Goal: Task Accomplishment & Management: Use online tool/utility

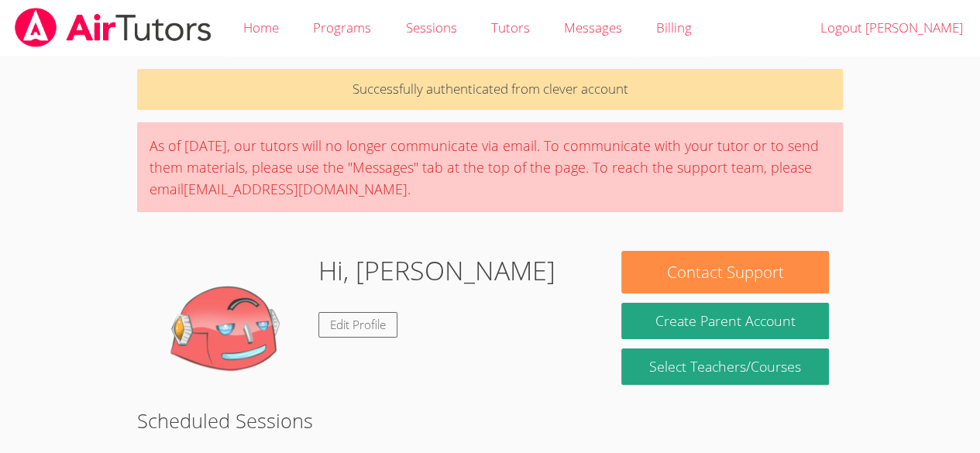
scroll to position [397, 0]
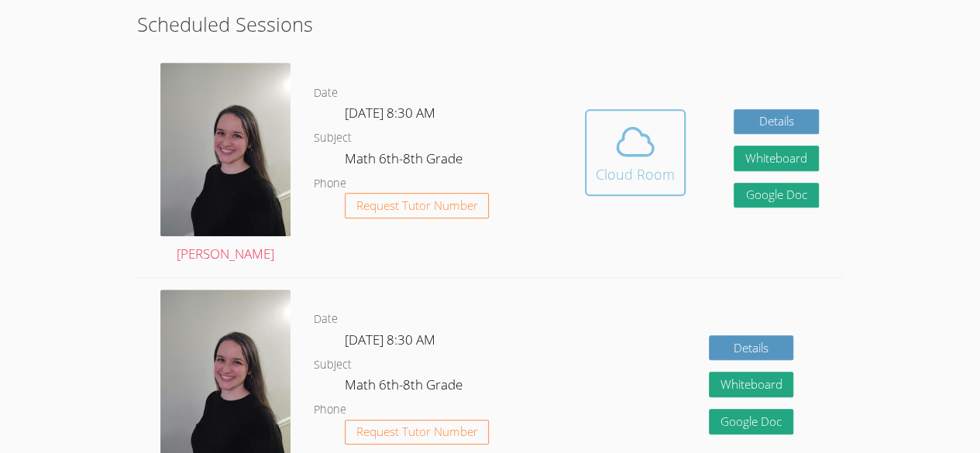
click at [637, 153] on icon at bounding box center [635, 141] width 43 height 43
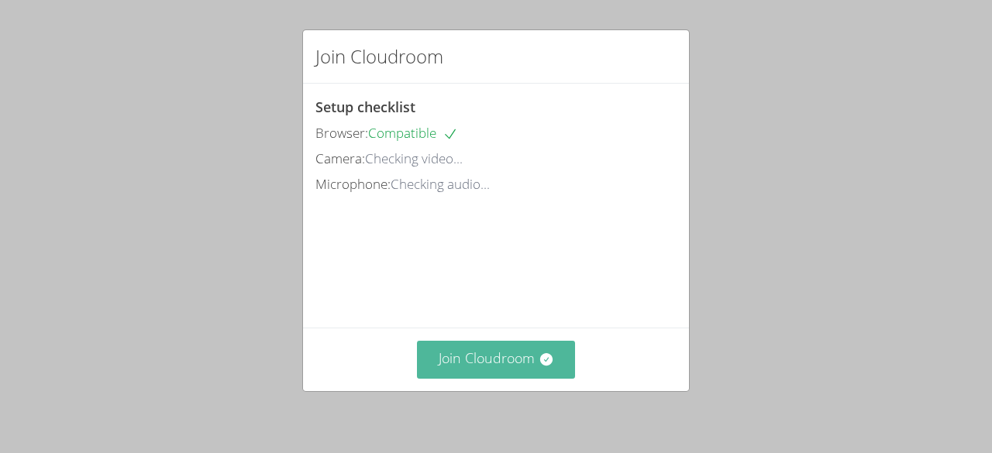
click at [498, 363] on button "Join Cloudroom" at bounding box center [496, 360] width 159 height 38
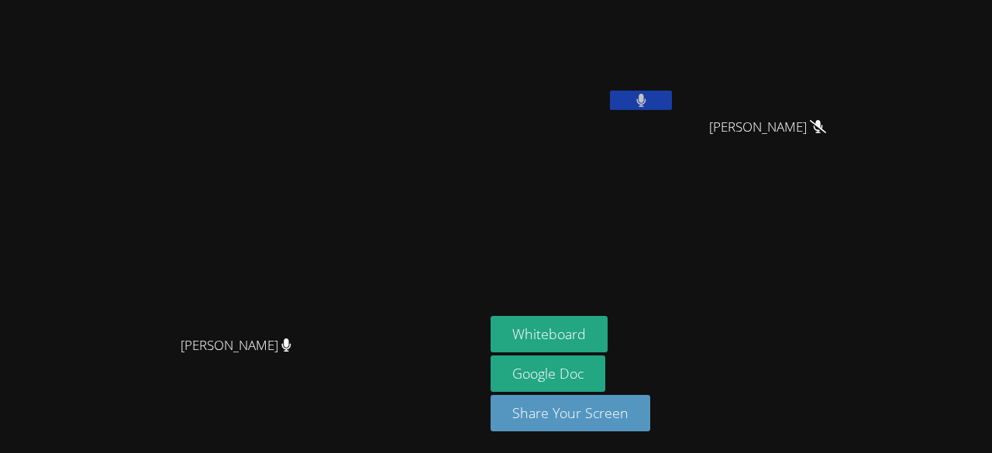
click at [826, 130] on icon at bounding box center [818, 126] width 16 height 13
click at [826, 128] on icon at bounding box center [818, 126] width 16 height 13
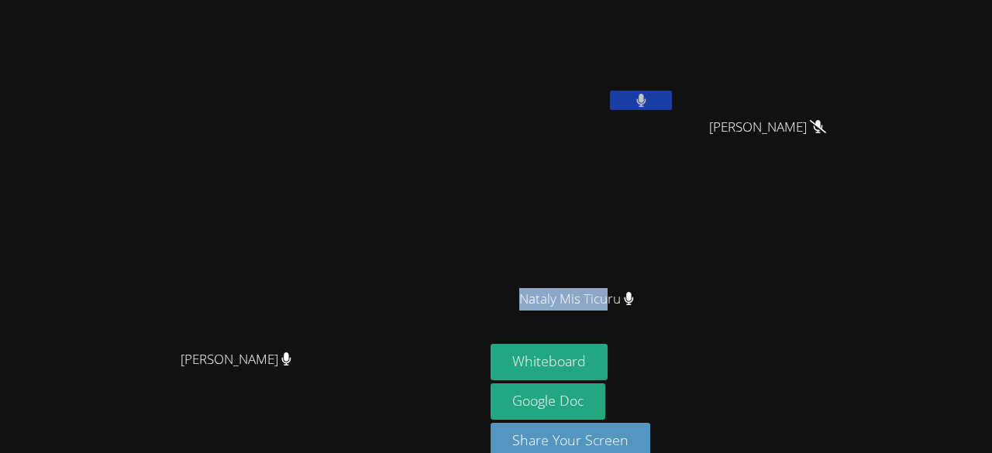
scroll to position [4, 0]
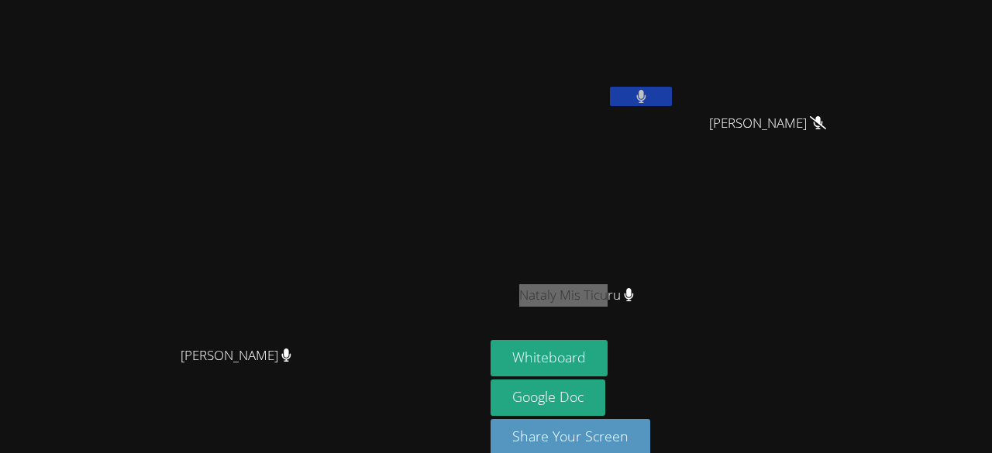
click at [714, 340] on aside "[PERSON_NAME] [PERSON_NAME] [PERSON_NAME] [PERSON_NAME] Ticuru Nataly Mis Ticur…" at bounding box center [677, 236] width 387 height 481
click at [714, 340] on div "Whiteboard Google Doc Share Your Screen" at bounding box center [677, 404] width 375 height 128
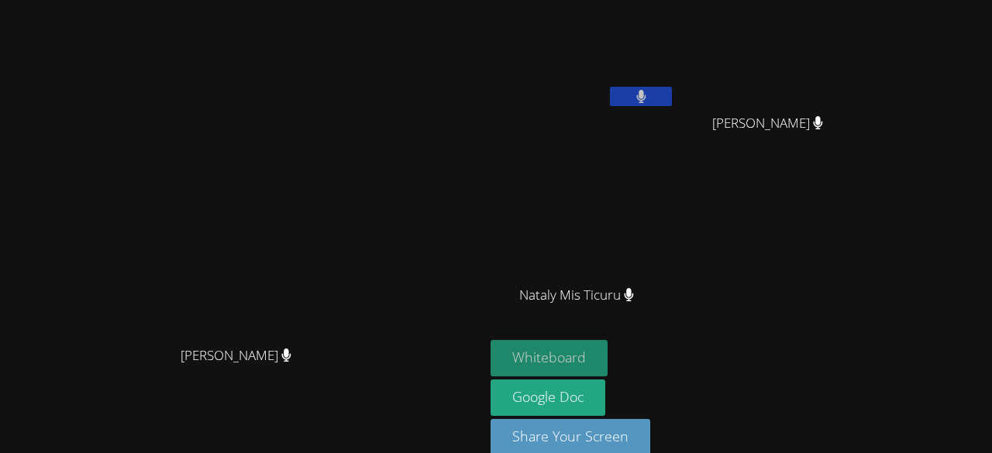
click at [607, 353] on button "Whiteboard" at bounding box center [548, 358] width 117 height 36
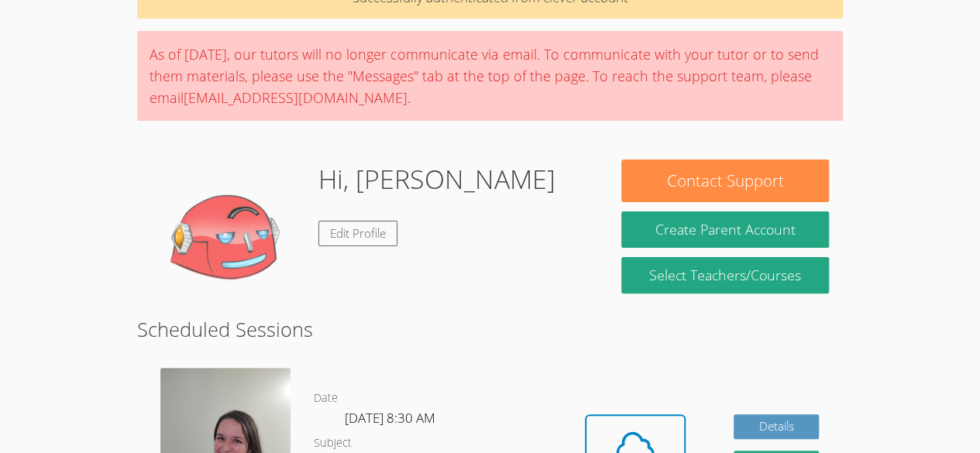
scroll to position [183, 0]
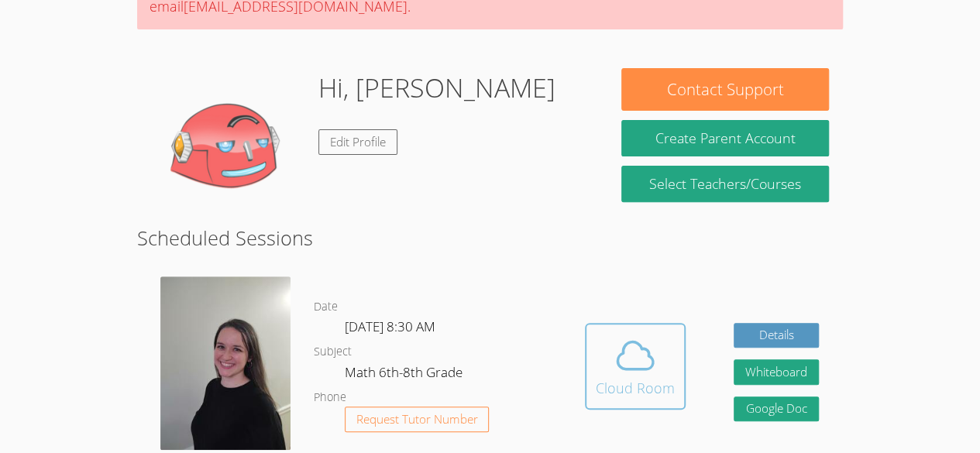
click at [630, 386] on div "Cloud Room" at bounding box center [635, 388] width 79 height 22
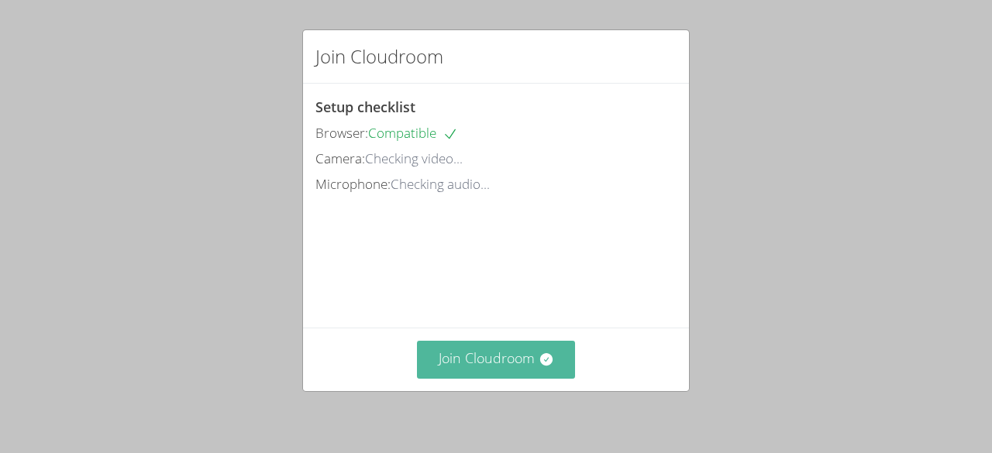
click at [515, 353] on button "Join Cloudroom" at bounding box center [496, 360] width 159 height 38
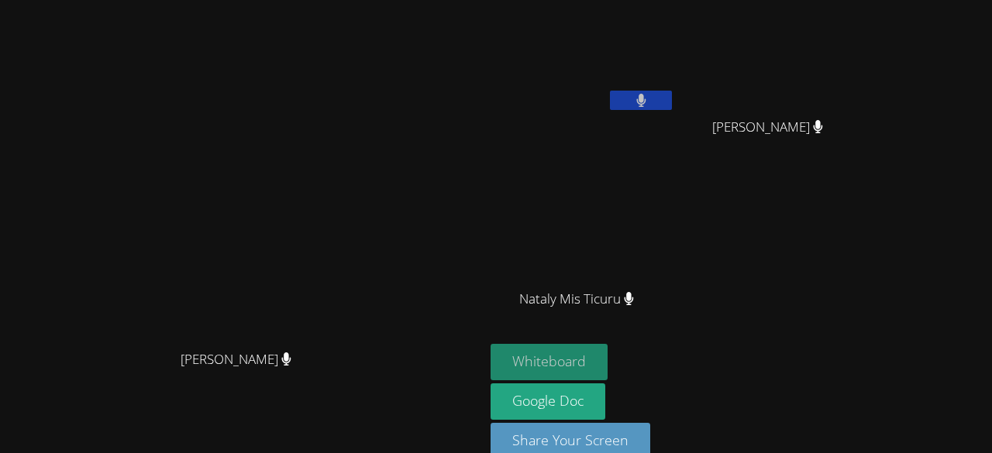
click at [607, 356] on button "Whiteboard" at bounding box center [548, 362] width 117 height 36
